Goal: Check status: Check status

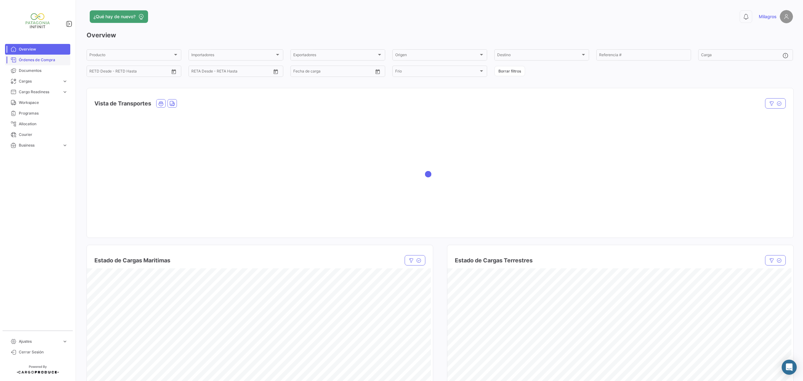
click at [34, 58] on span "Órdenes de Compra" at bounding box center [43, 60] width 49 height 6
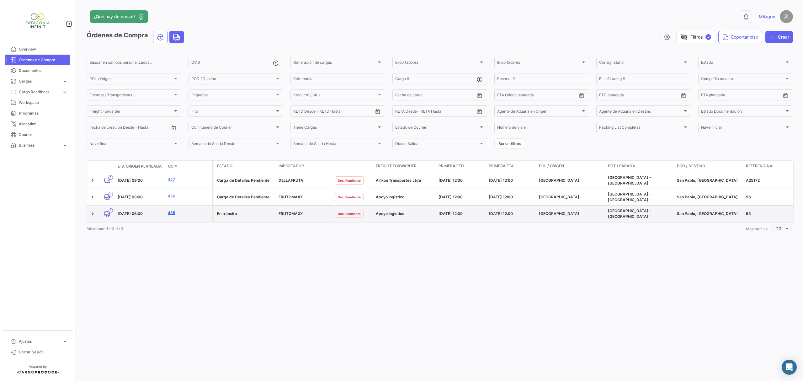
click at [171, 210] on link "455" at bounding box center [189, 213] width 42 height 6
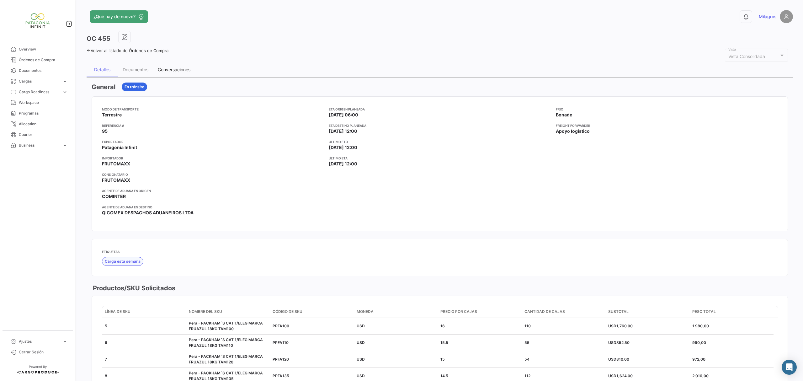
click at [160, 70] on div "Conversaciones" at bounding box center [174, 69] width 33 height 5
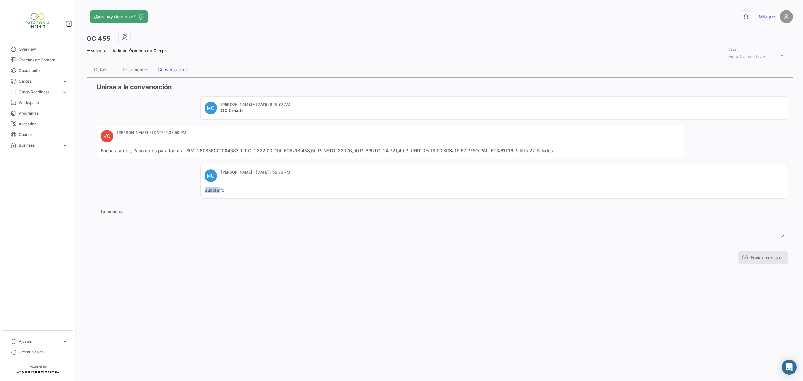
drag, startPoint x: 200, startPoint y: 190, endPoint x: 165, endPoint y: 188, distance: 35.2
click at [166, 188] on div "MC [PERSON_NAME] - [DATE] 9:19:37 AM OC Creada VC [PERSON_NAME] - [DATE] 1:38:5…" at bounding box center [442, 147] width 691 height 102
click at [162, 187] on div "MC [PERSON_NAME] - [DATE] 9:19:37 AM OC Creada VC [PERSON_NAME] - [DATE] 1:38:5…" at bounding box center [442, 147] width 691 height 102
click at [32, 52] on link "Overview" at bounding box center [37, 49] width 65 height 11
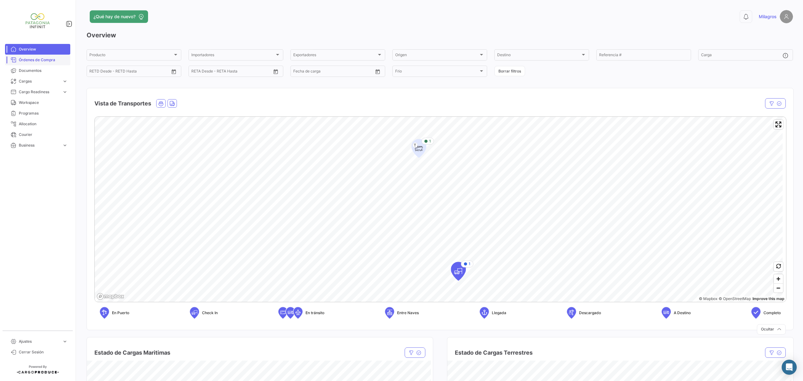
click at [57, 56] on link "Órdenes de Compra" at bounding box center [37, 60] width 65 height 11
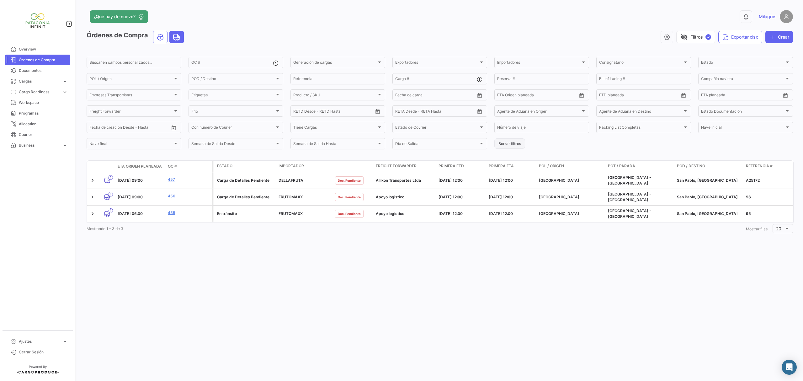
click at [520, 147] on button "Borrar filtros" at bounding box center [509, 143] width 31 height 10
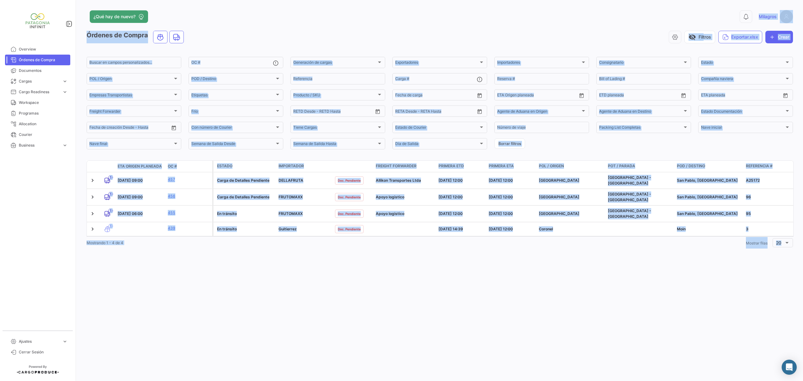
drag, startPoint x: 594, startPoint y: 13, endPoint x: 128, endPoint y: 26, distance: 465.9
